Goal: Find specific page/section: Find specific page/section

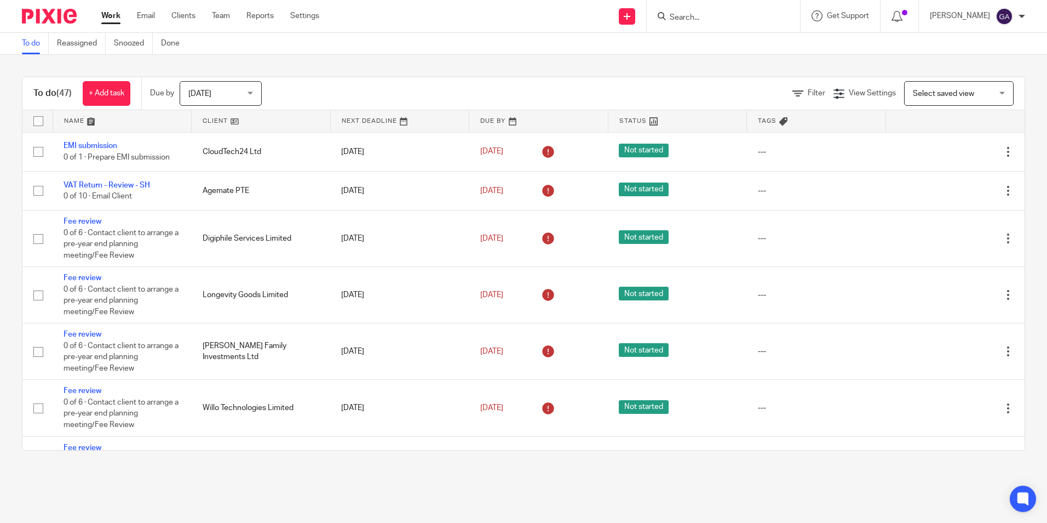
click at [696, 18] on input "Search" at bounding box center [718, 18] width 99 height 10
type input "lac promo"
click button "submit" at bounding box center [0, 0] width 0 height 0
click at [702, 33] on div "LAC Promo tions Limited [PERSON_NAME] < [EMAIL_ADDRESS][DOMAIN_NAME] >" at bounding box center [759, 47] width 203 height 43
click at [705, 44] on link at bounding box center [759, 47] width 185 height 25
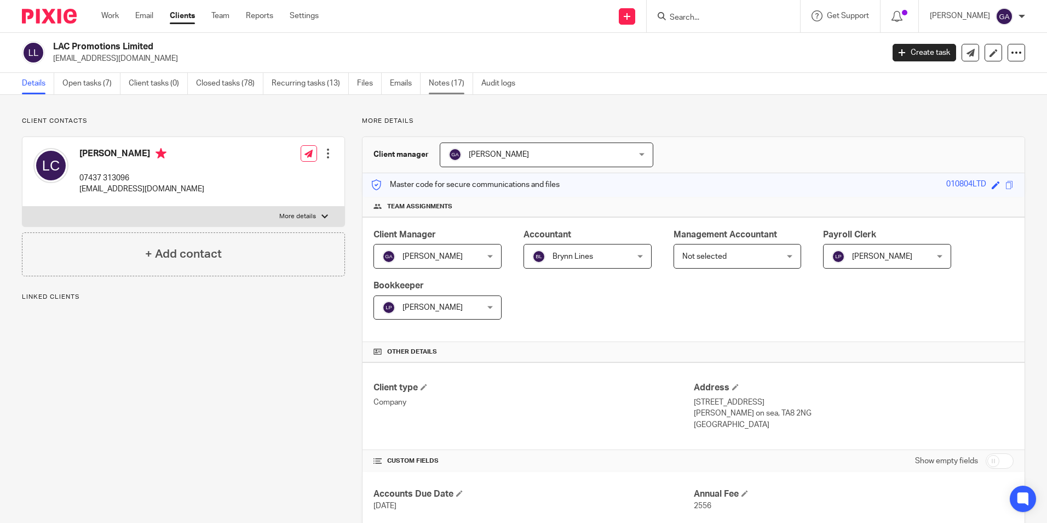
click at [463, 93] on link "Notes (17)" at bounding box center [451, 83] width 44 height 21
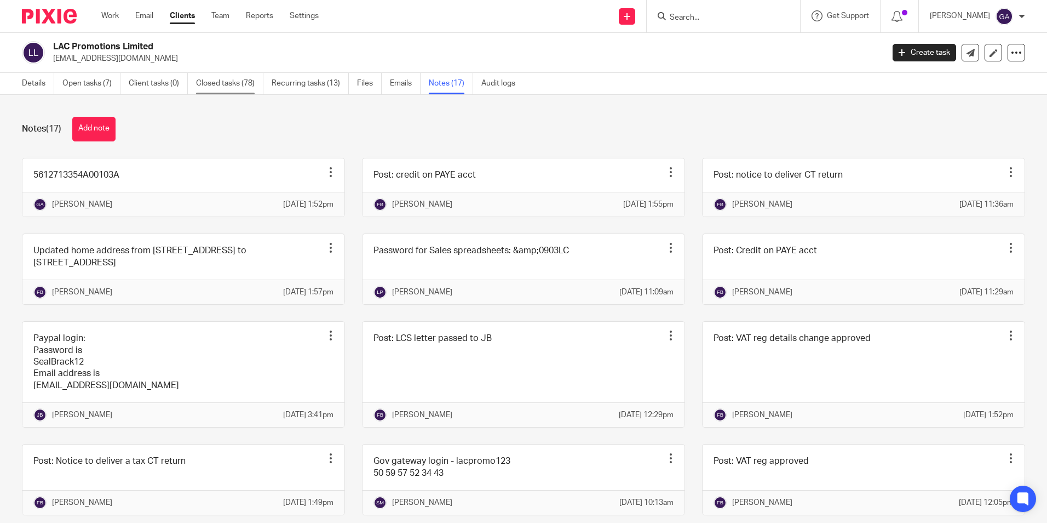
click at [244, 92] on link "Closed tasks (78)" at bounding box center [229, 83] width 67 height 21
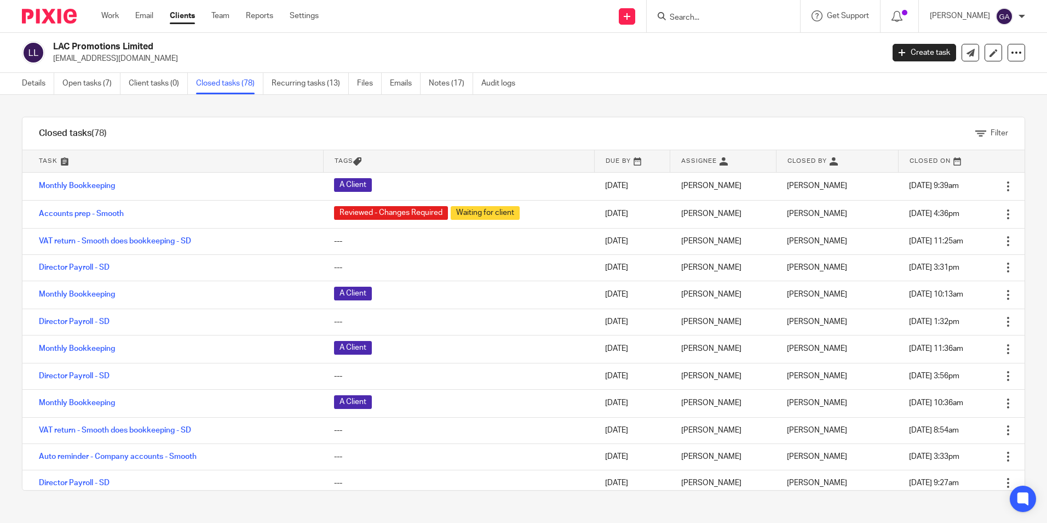
click at [45, 159] on link at bounding box center [172, 161] width 301 height 22
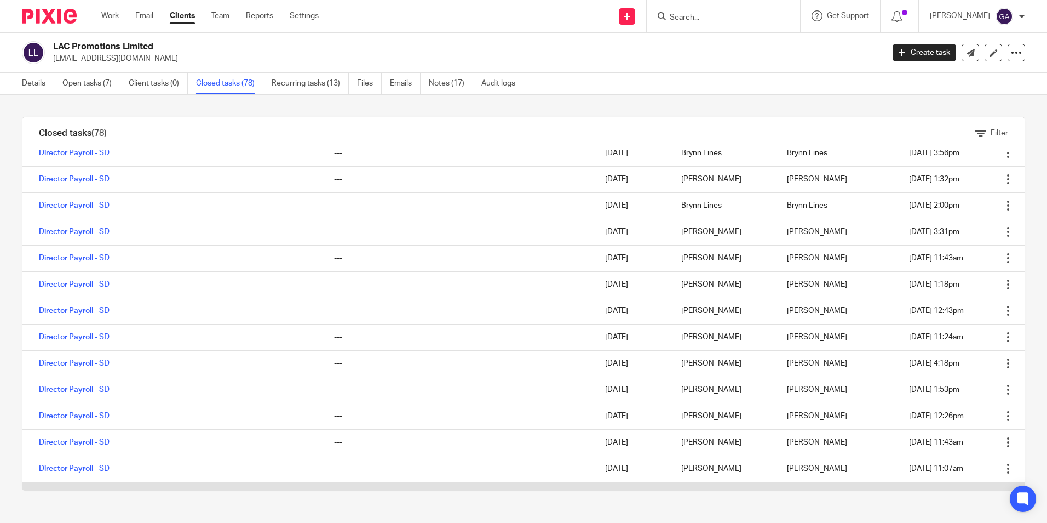
scroll to position [615, 0]
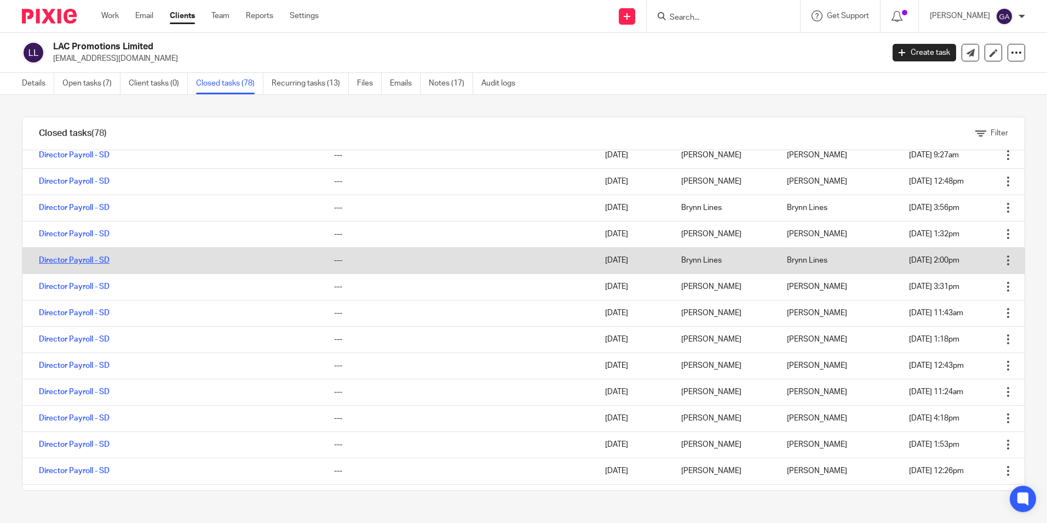
click at [90, 260] on link "Director Payroll - SD" at bounding box center [74, 260] width 71 height 8
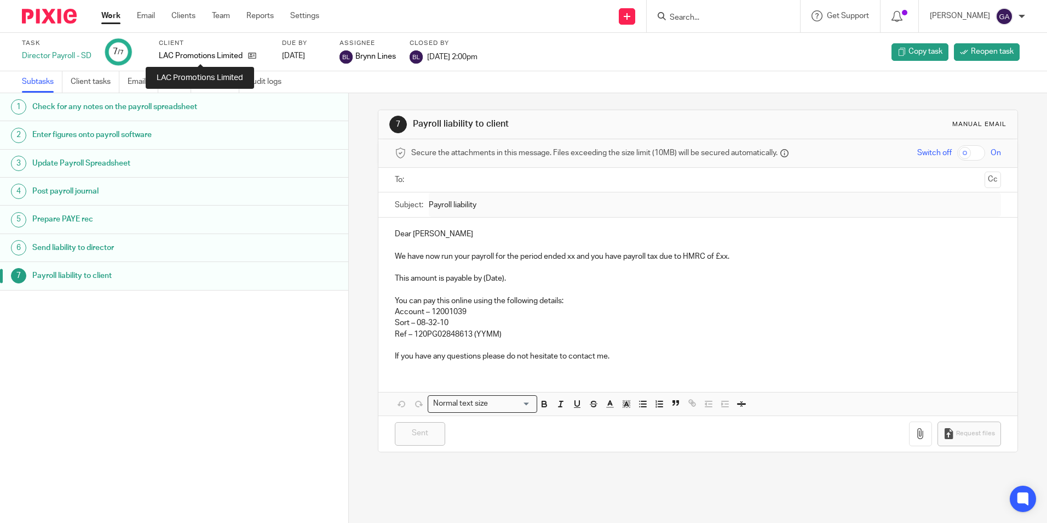
click at [220, 58] on p "LAC Promotions Limited" at bounding box center [201, 55] width 84 height 11
